Goal: Task Accomplishment & Management: Use online tool/utility

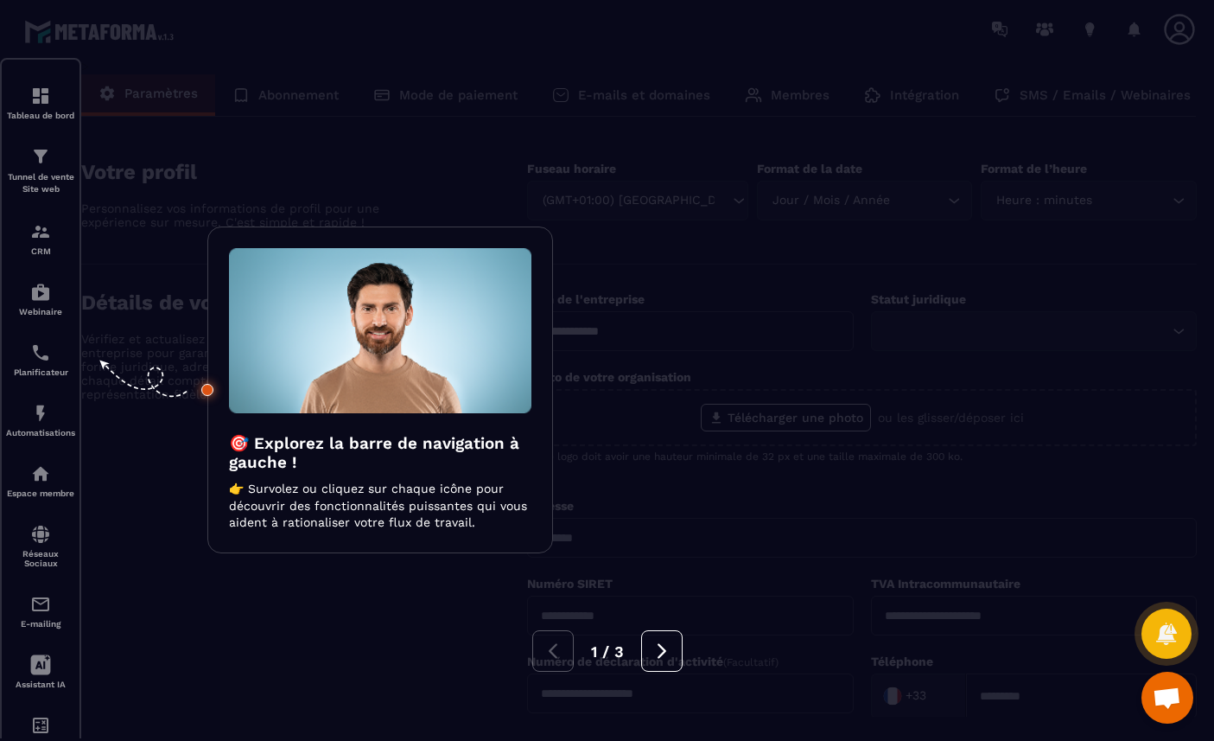
click at [786, 415] on div at bounding box center [607, 370] width 1214 height 741
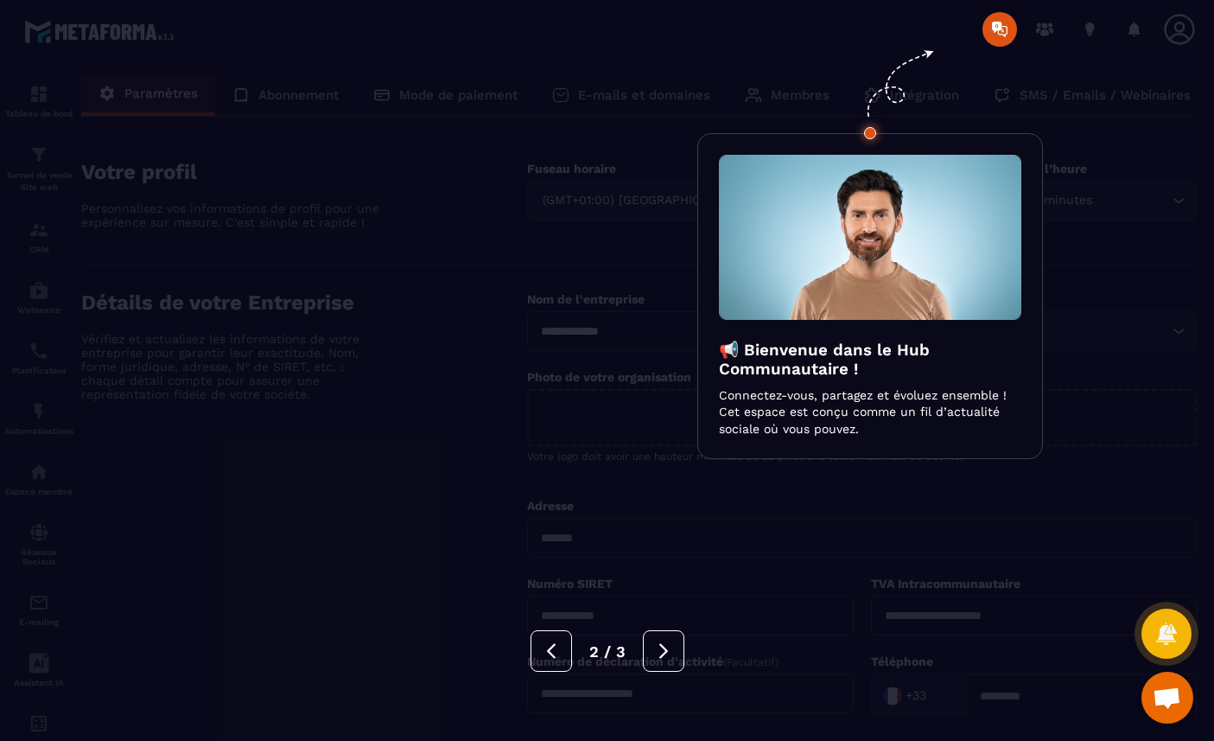
click at [773, 545] on div at bounding box center [607, 370] width 1214 height 741
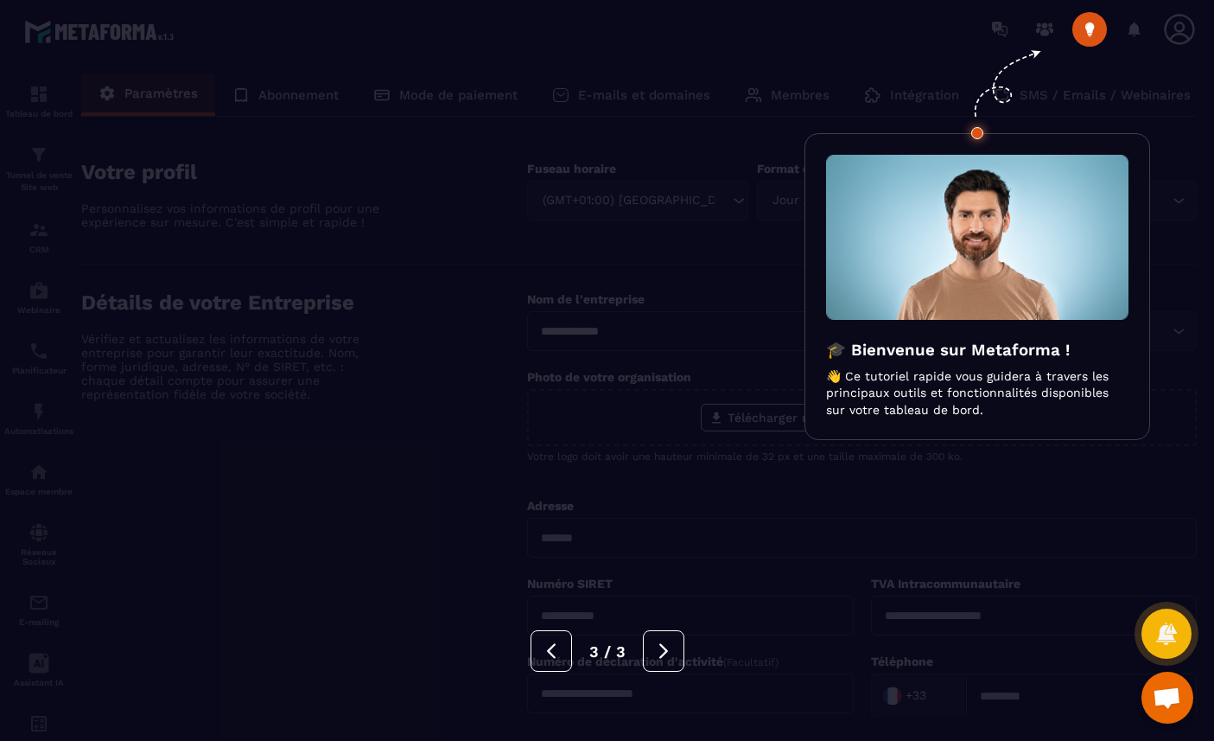
click at [757, 638] on div "3 / 3" at bounding box center [607, 650] width 1214 height 41
click at [732, 617] on div at bounding box center [607, 370] width 1214 height 741
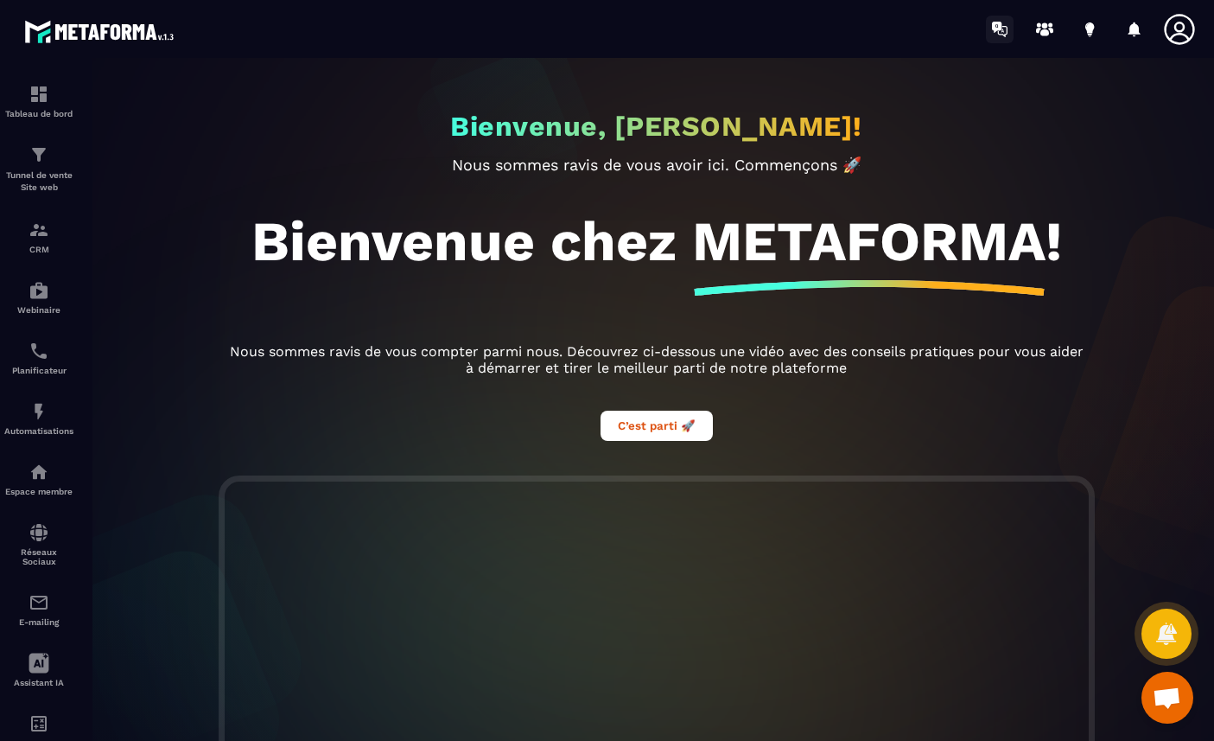
click at [996, 29] on icon at bounding box center [997, 27] width 10 height 11
click at [1090, 29] on icon at bounding box center [1089, 27] width 9 height 11
click at [1095, 31] on icon at bounding box center [1090, 30] width 28 height 28
click at [1134, 33] on icon at bounding box center [1135, 29] width 12 height 15
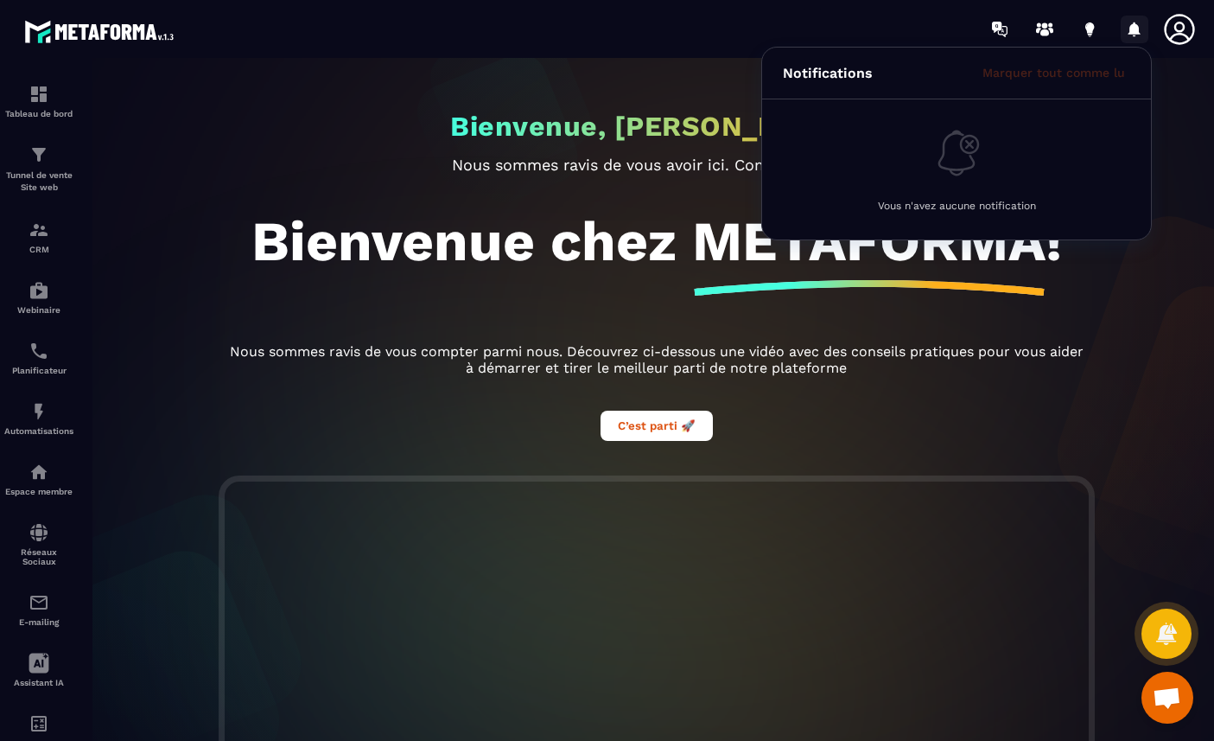
click at [1134, 33] on icon at bounding box center [1135, 29] width 12 height 15
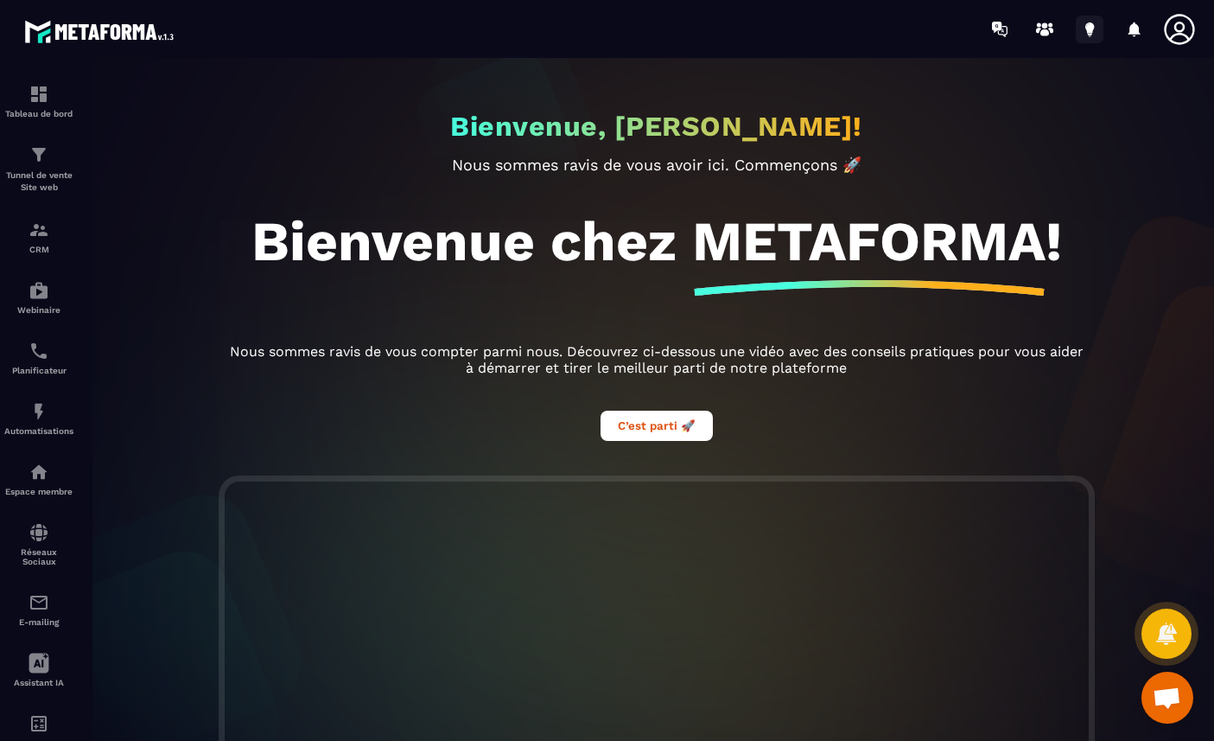
click at [1089, 32] on icon at bounding box center [1089, 27] width 9 height 11
click at [1174, 29] on icon at bounding box center [1179, 29] width 35 height 35
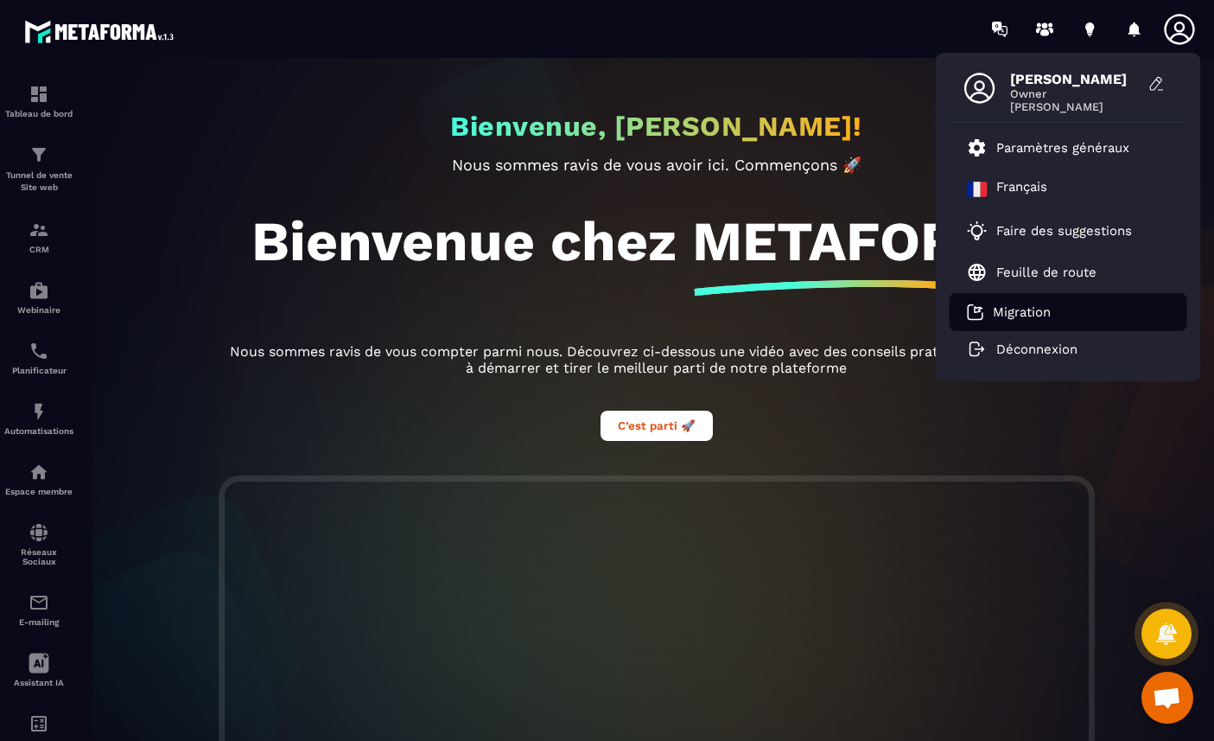
click at [1050, 316] on p "Migration" at bounding box center [1022, 312] width 58 height 16
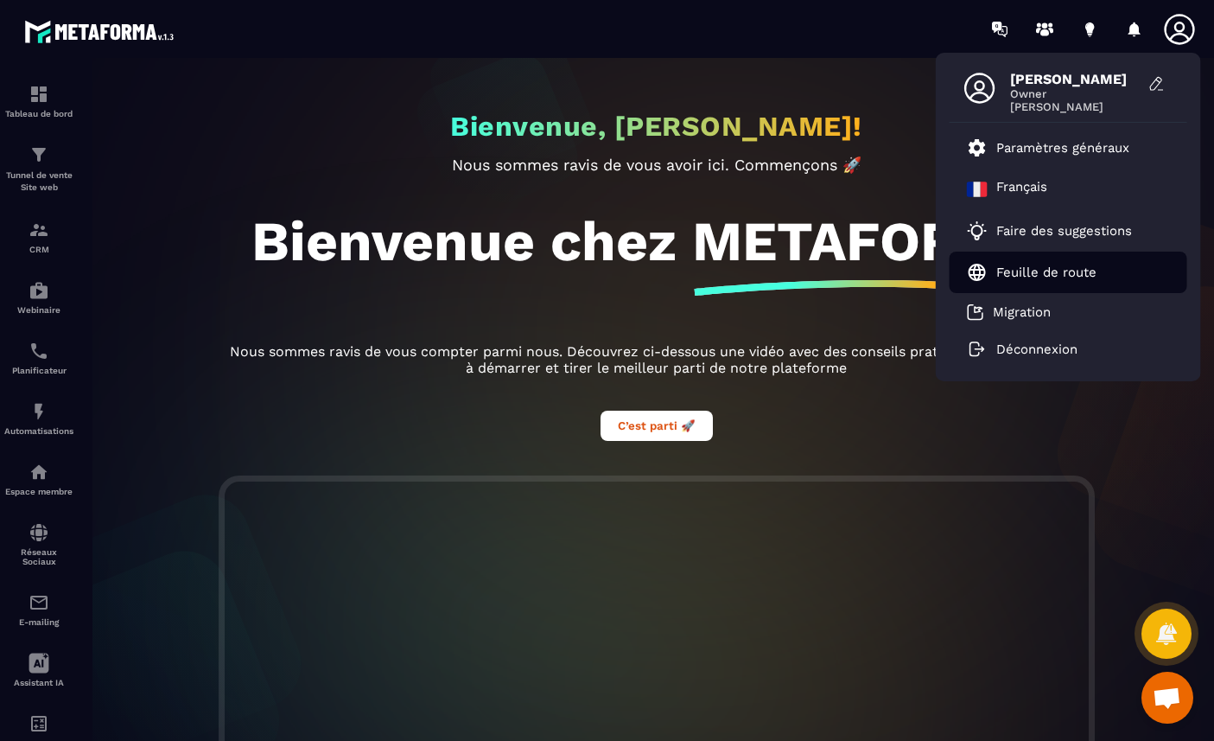
click at [1067, 271] on p "Feuille de route" at bounding box center [1046, 272] width 100 height 16
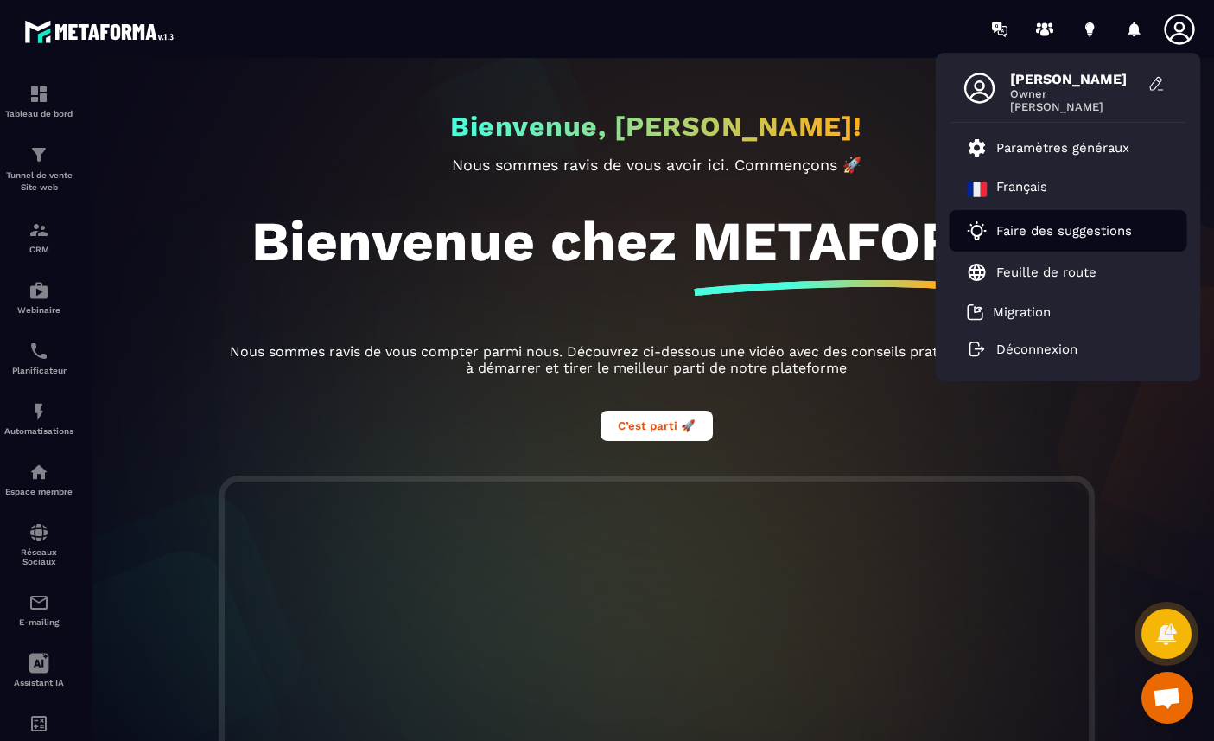
click at [1050, 239] on link "Faire des suggestions" at bounding box center [1057, 230] width 181 height 21
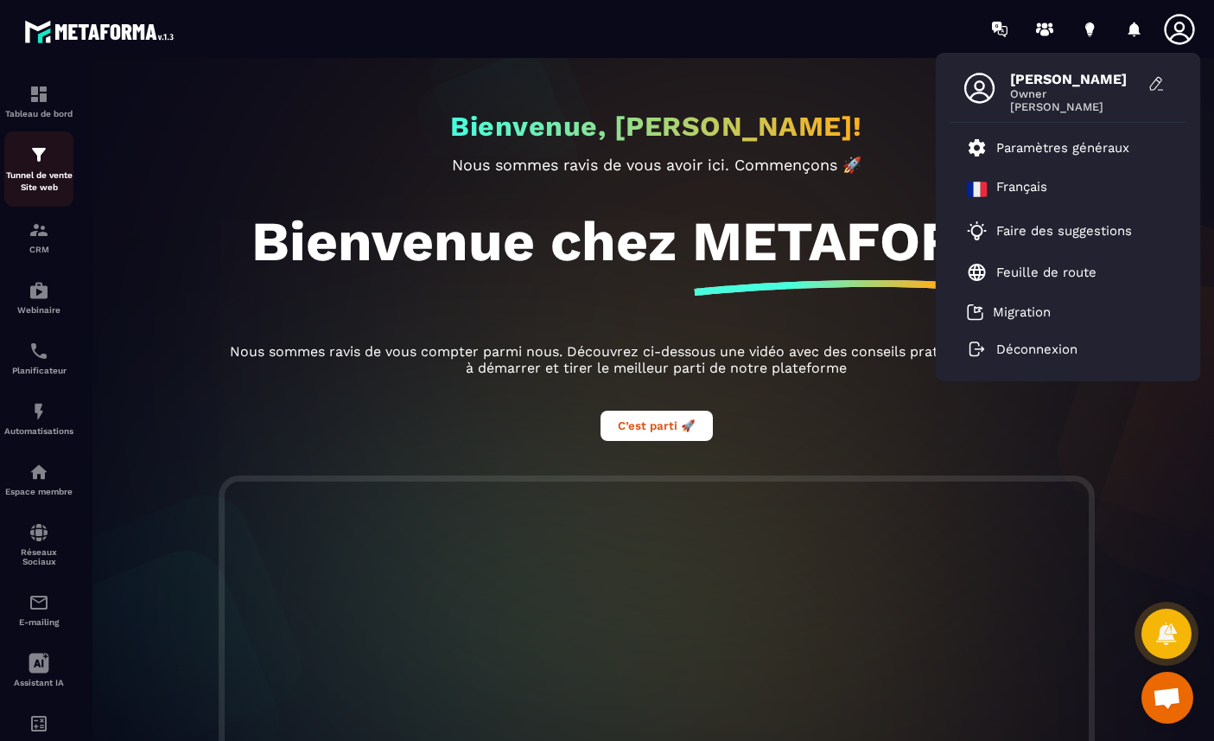
click at [42, 162] on img at bounding box center [39, 154] width 21 height 21
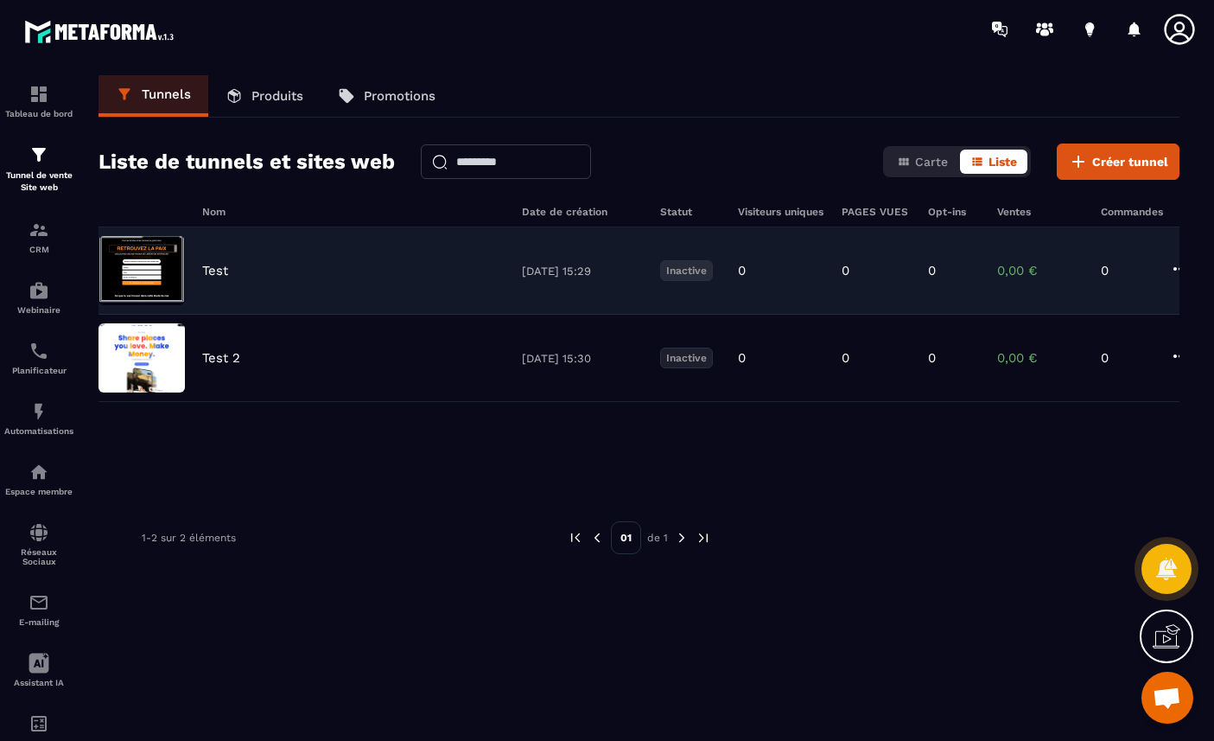
click at [139, 264] on img at bounding box center [142, 270] width 86 height 69
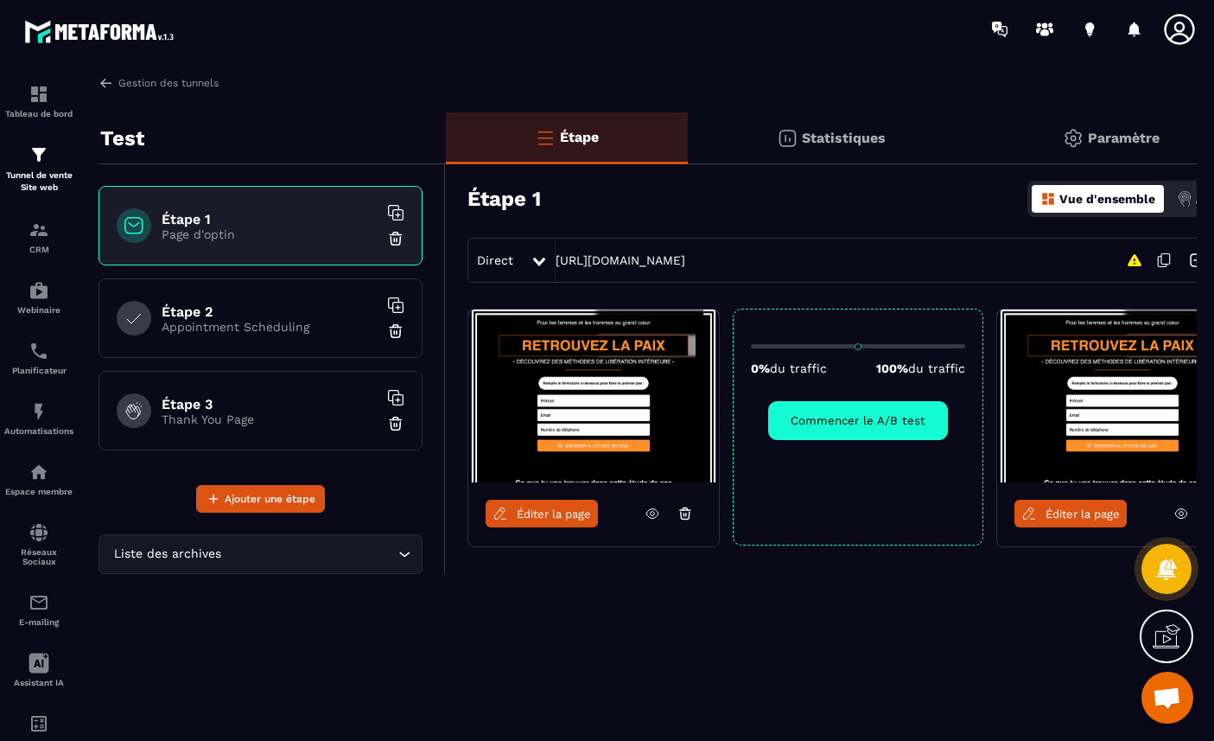
click at [663, 390] on img at bounding box center [593, 395] width 251 height 173
click at [568, 516] on span "Éditer la page" at bounding box center [554, 513] width 74 height 13
